Goal: Feedback & Contribution: Submit feedback/report problem

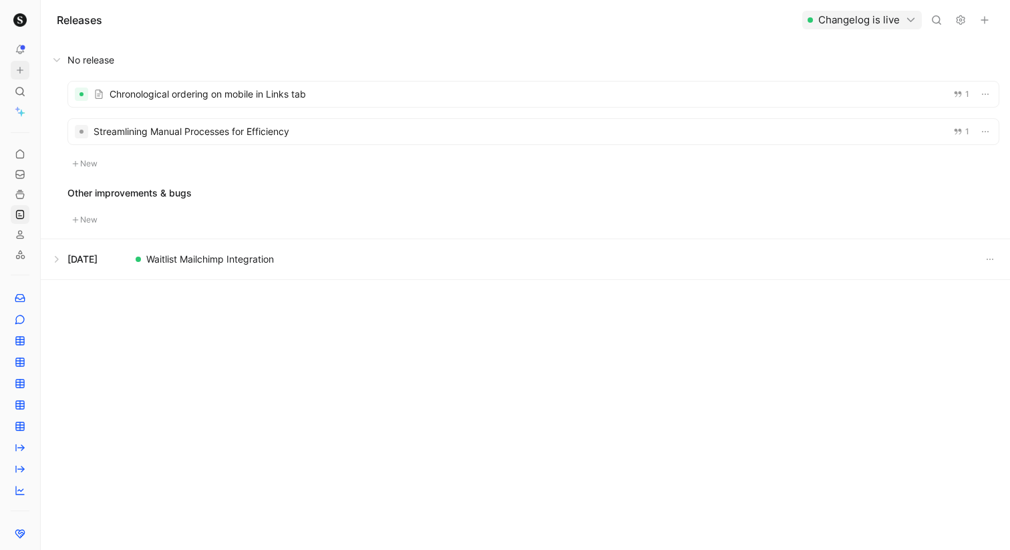
click at [23, 68] on icon at bounding box center [19, 69] width 9 height 9
click at [24, 67] on icon at bounding box center [19, 69] width 9 height 9
click at [23, 71] on icon at bounding box center [19, 69] width 9 height 9
click at [80, 78] on button "New feedback c" at bounding box center [109, 75] width 143 height 23
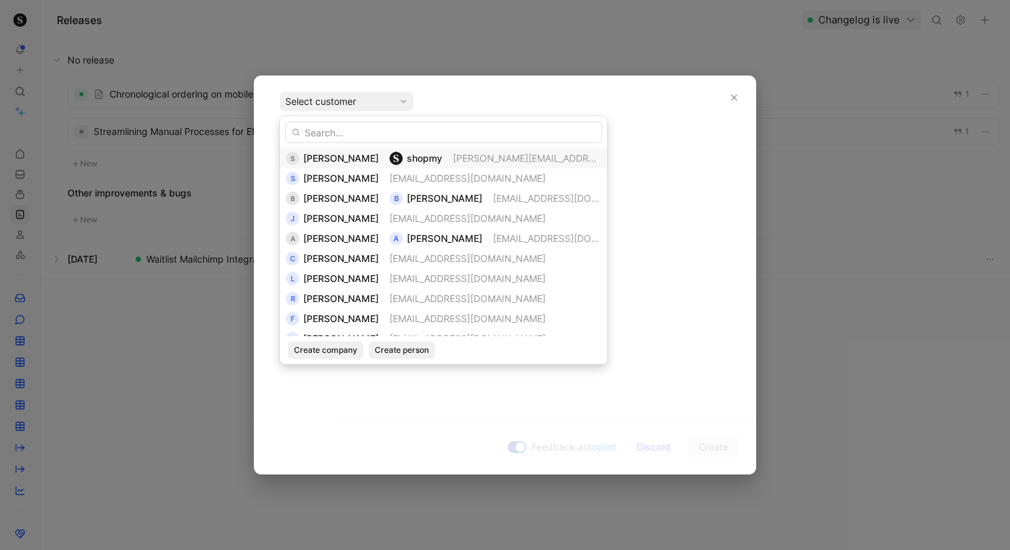
click at [331, 159] on span "[PERSON_NAME]" at bounding box center [341, 157] width 76 height 11
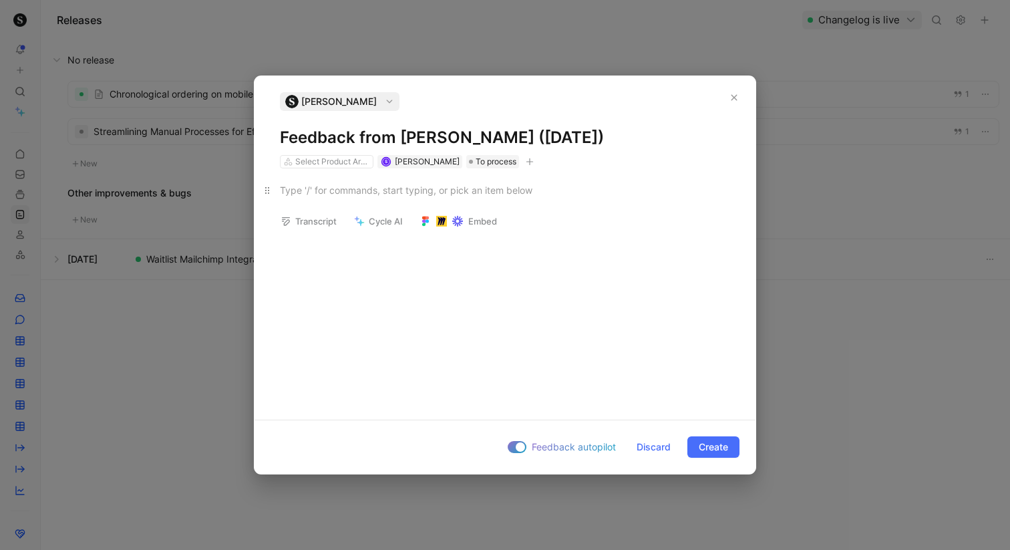
click at [323, 192] on div at bounding box center [505, 190] width 450 height 14
click at [523, 167] on button "button" at bounding box center [529, 161] width 13 height 13
click at [469, 223] on div "The opportunities budget module can be very confusing" at bounding box center [505, 288] width 501 height 241
click at [542, 197] on p "The opportunities budget module can be very confusing" at bounding box center [505, 190] width 501 height 22
click at [542, 195] on div "The opportunities budget module can be very confusing" at bounding box center [505, 190] width 450 height 14
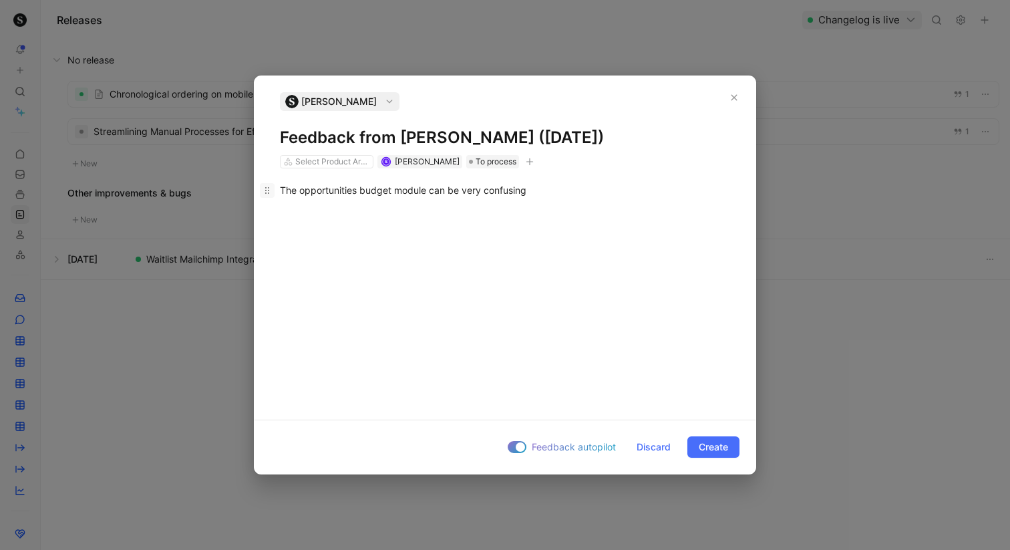
click at [269, 188] on icon at bounding box center [267, 190] width 11 height 11
click at [269, 190] on icon at bounding box center [267, 190] width 11 height 11
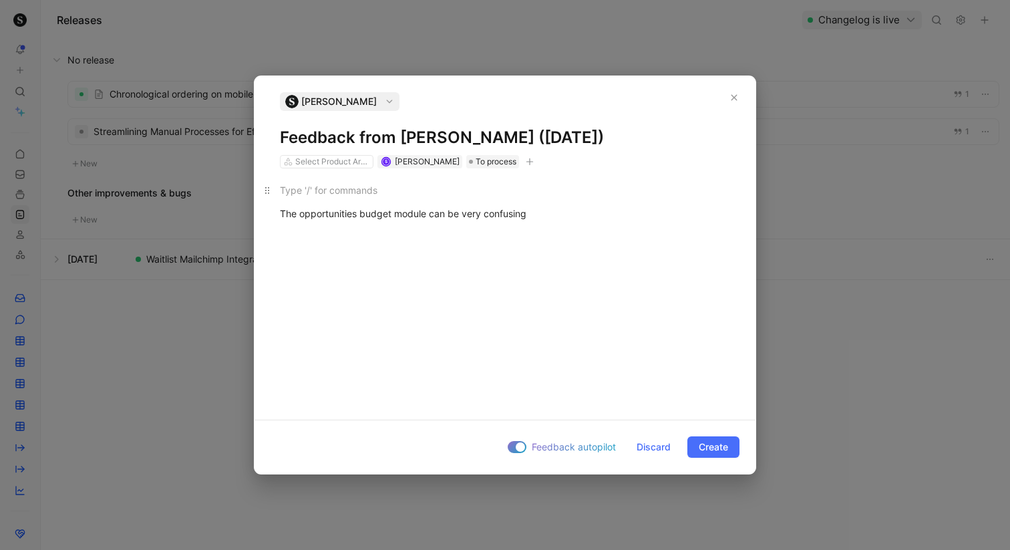
click at [293, 193] on div at bounding box center [505, 190] width 450 height 14
click at [330, 242] on div "Image" at bounding box center [376, 241] width 147 height 16
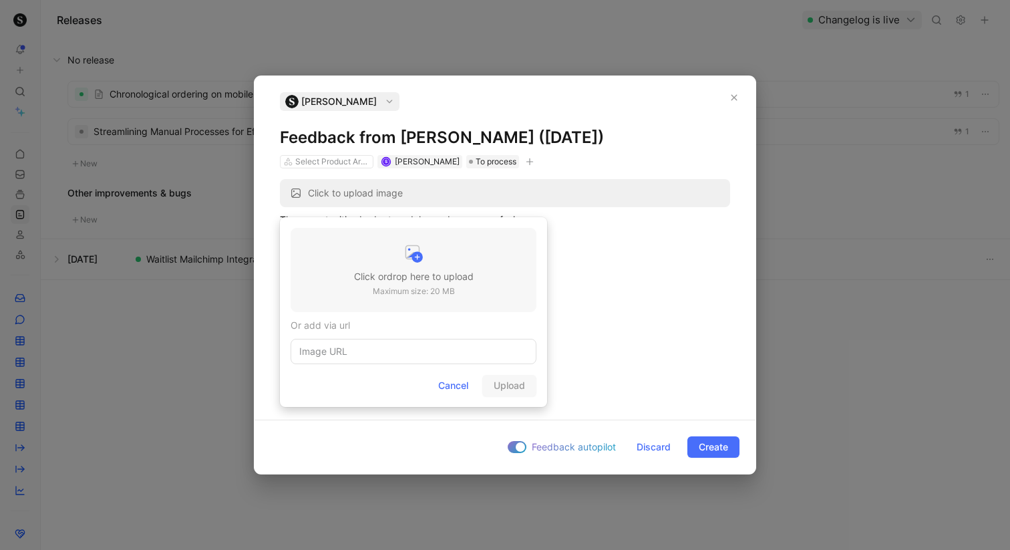
click at [360, 255] on div at bounding box center [414, 255] width 120 height 27
click at [406, 265] on div at bounding box center [414, 255] width 120 height 27
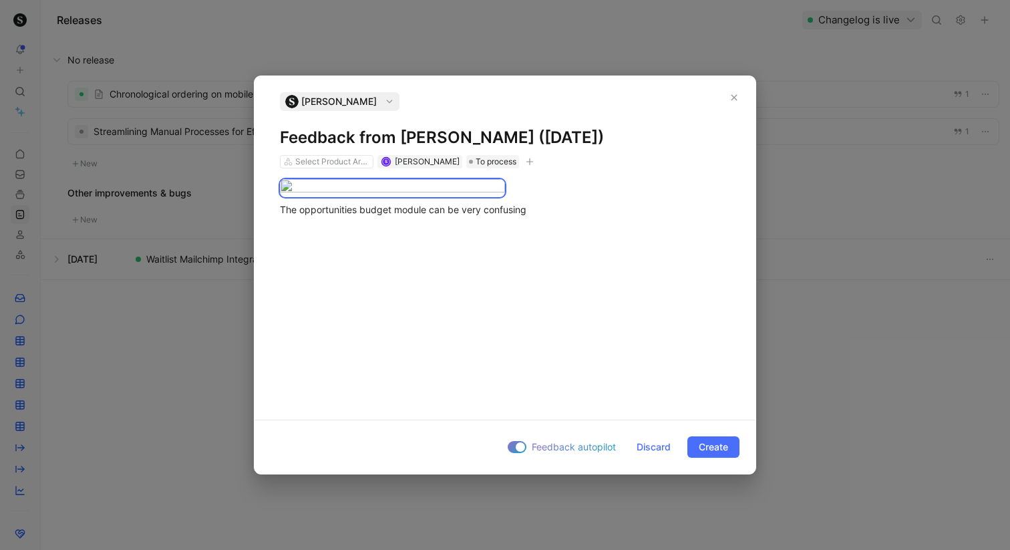
scroll to position [19, 0]
click at [546, 217] on div "The opportunities budget module can be very confusing" at bounding box center [505, 209] width 450 height 14
click at [539, 217] on div "The opportunities budget module can be very confusing" at bounding box center [505, 209] width 450 height 14
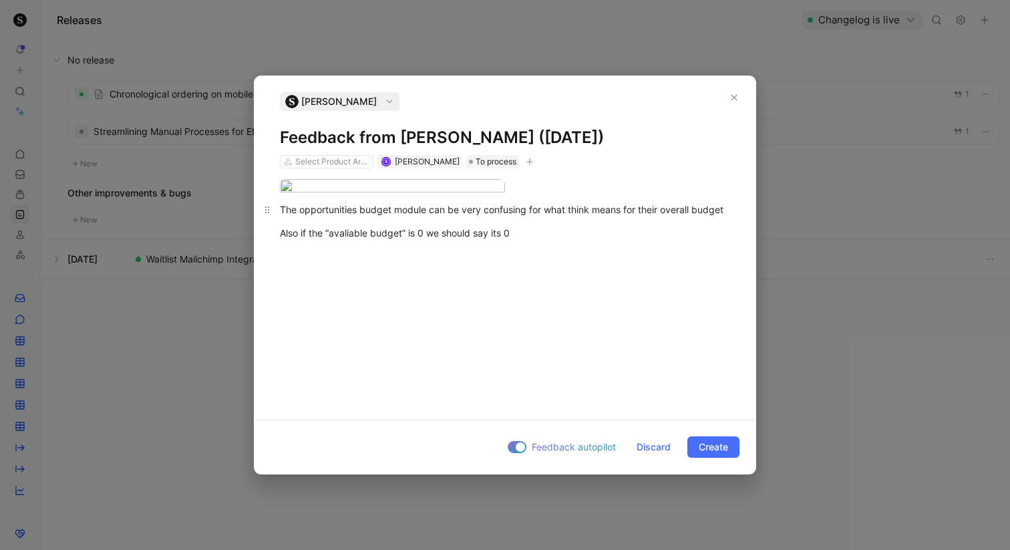
scroll to position [43, 0]
click at [715, 448] on span "Create" at bounding box center [713, 447] width 29 height 16
